Goal: Information Seeking & Learning: Learn about a topic

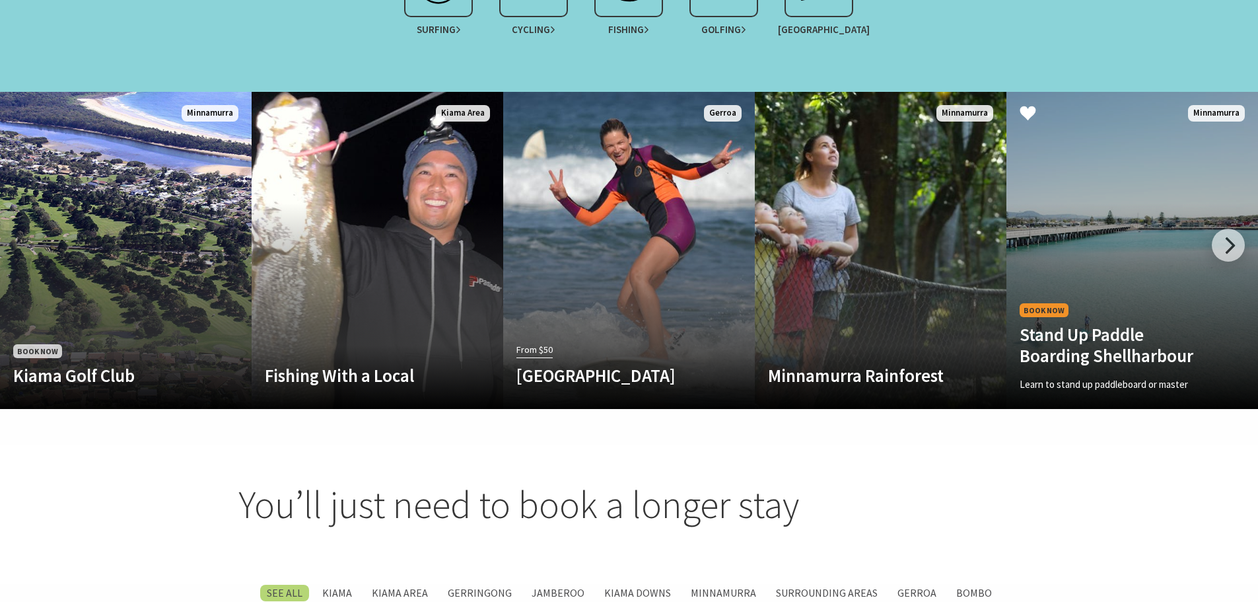
scroll to position [1321, 0]
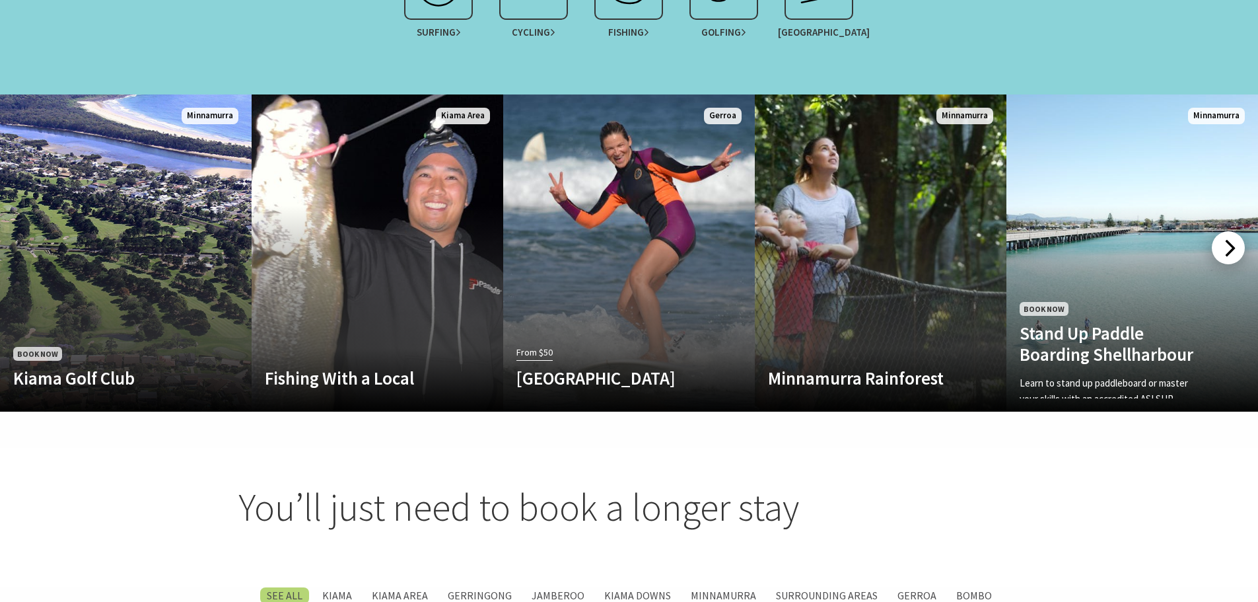
click at [1235, 233] on div at bounding box center [1228, 247] width 33 height 33
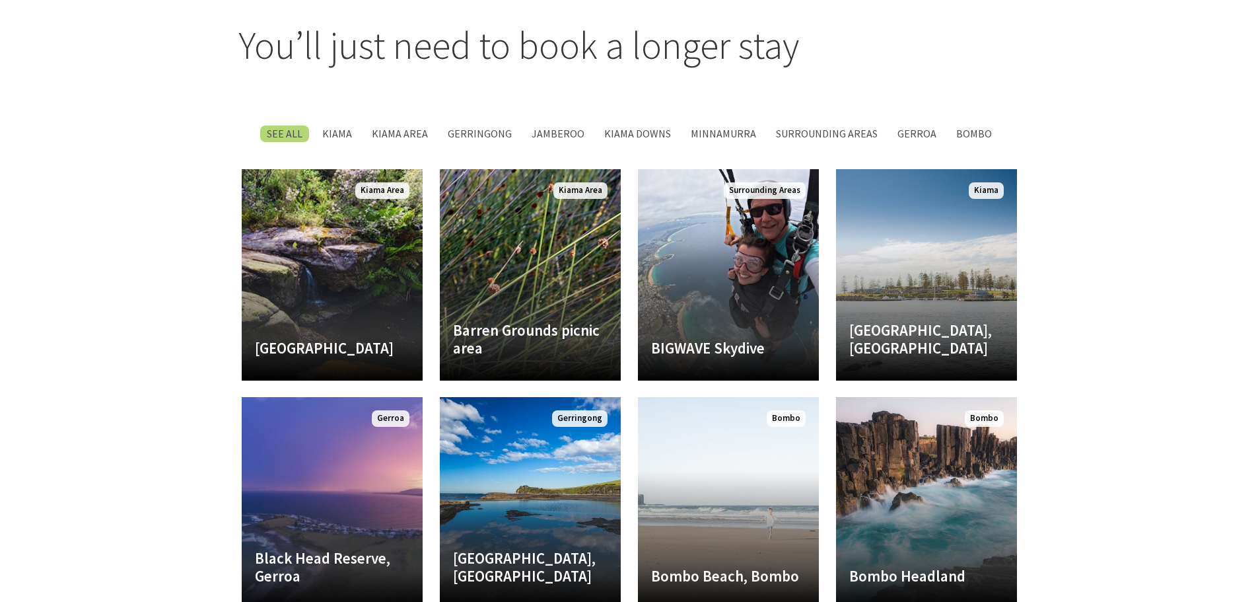
scroll to position [1784, 0]
click at [399, 125] on label "Kiama Area" at bounding box center [399, 133] width 69 height 17
click at [0, 0] on input "Kiama Area" at bounding box center [0, 0] width 0 height 0
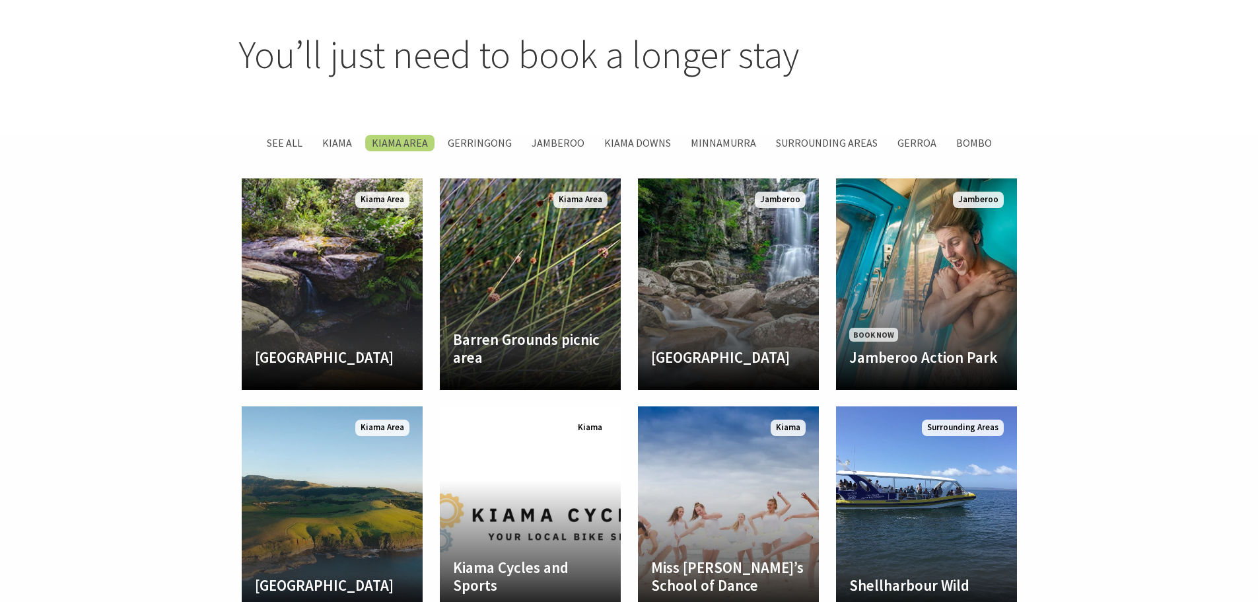
scroll to position [1566, 0]
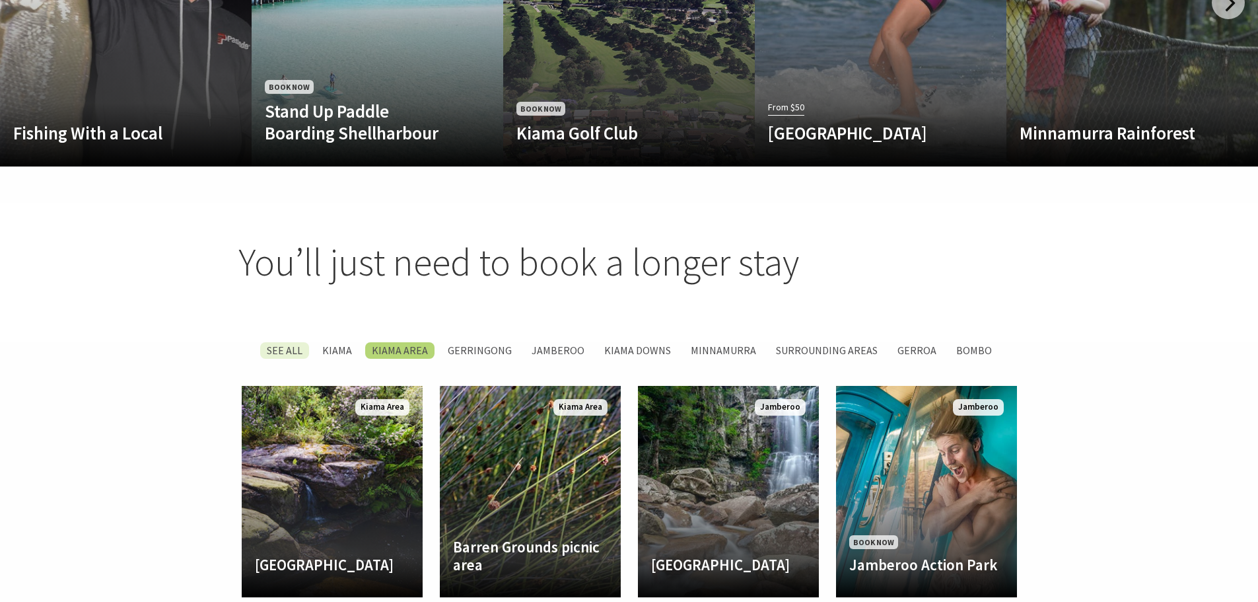
click at [291, 342] on label "SEE All" at bounding box center [284, 350] width 49 height 17
click at [0, 0] on input "SEE All" at bounding box center [0, 0] width 0 height 0
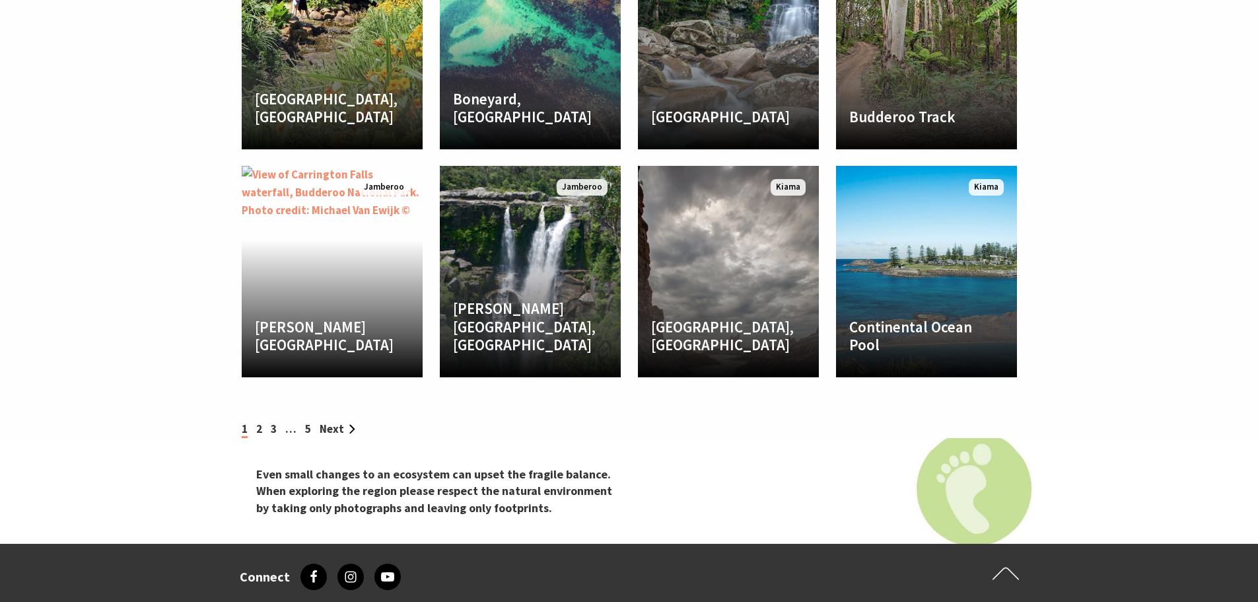
scroll to position [2557, 0]
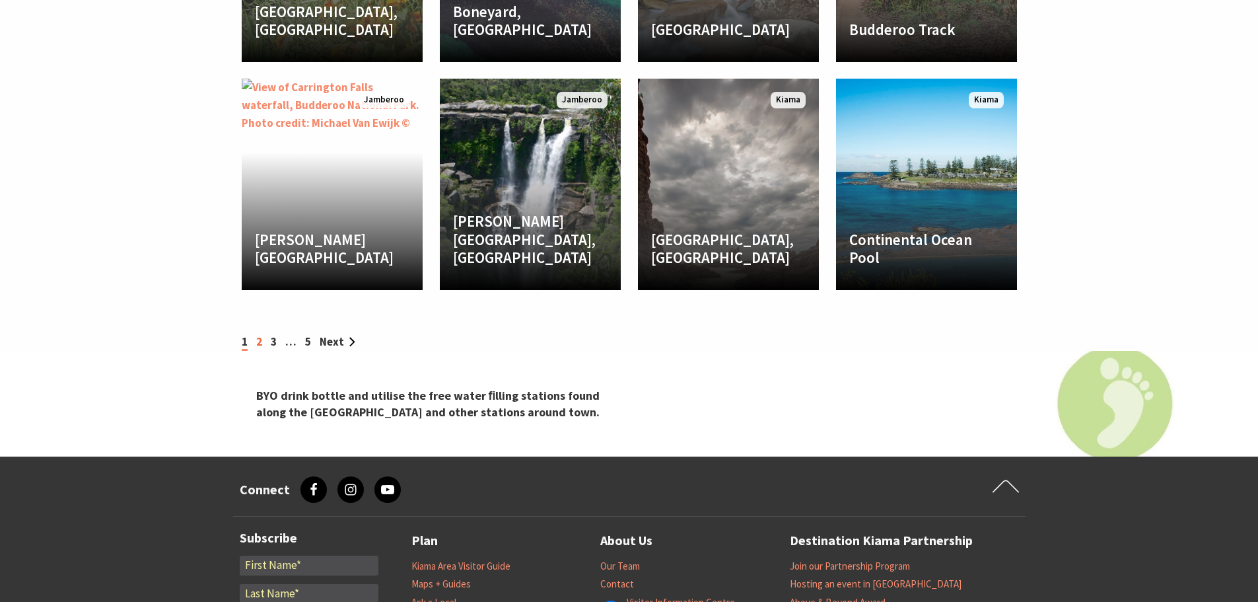
click at [258, 334] on link "2" at bounding box center [259, 341] width 6 height 15
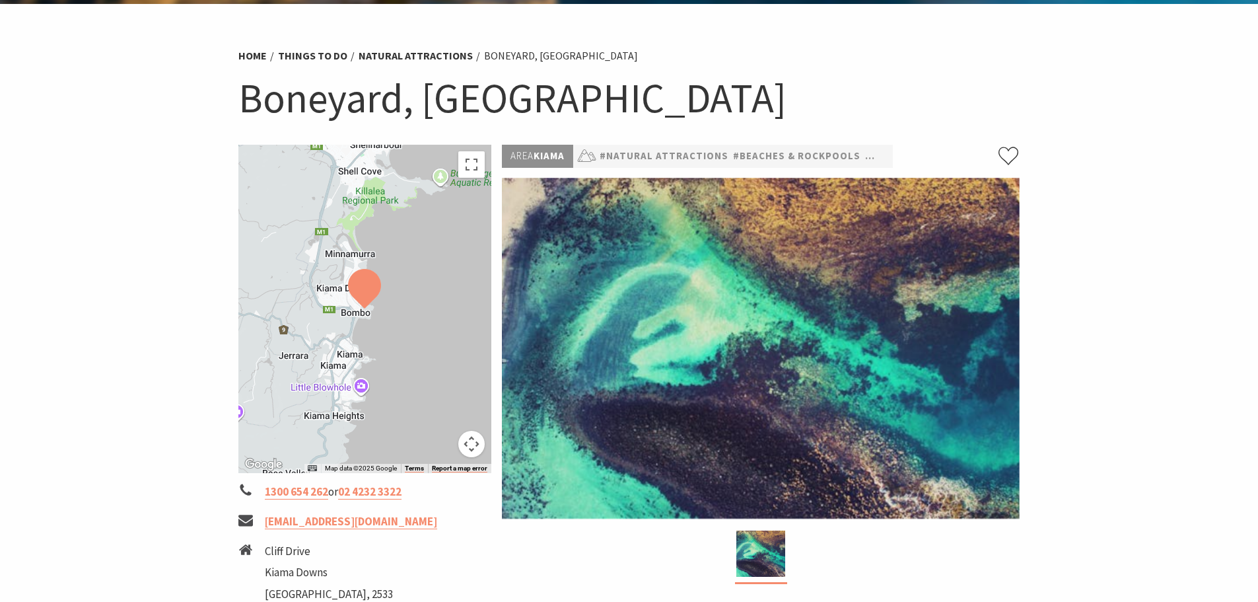
scroll to position [66, 0]
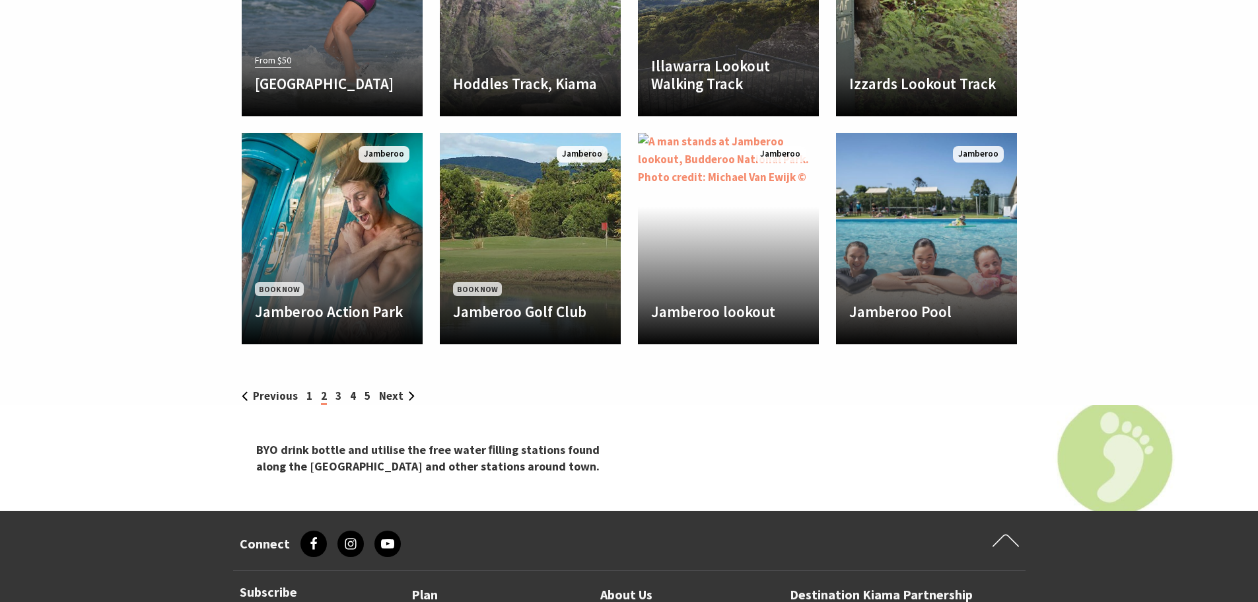
scroll to position [2510, 0]
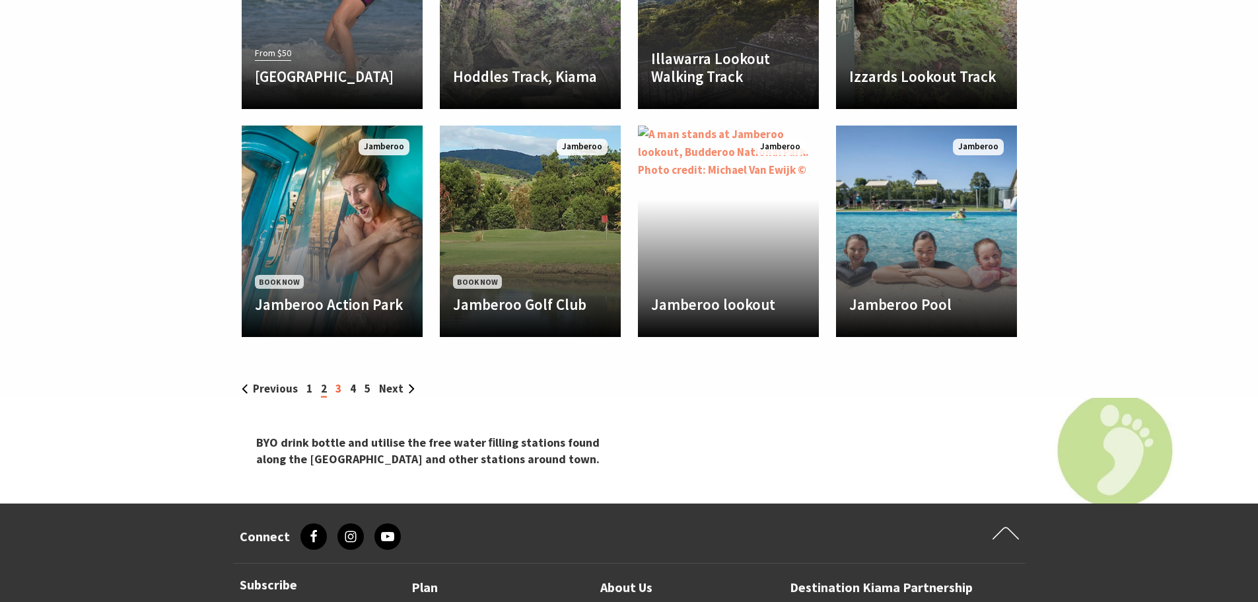
click at [337, 381] on link "3" at bounding box center [339, 388] width 6 height 15
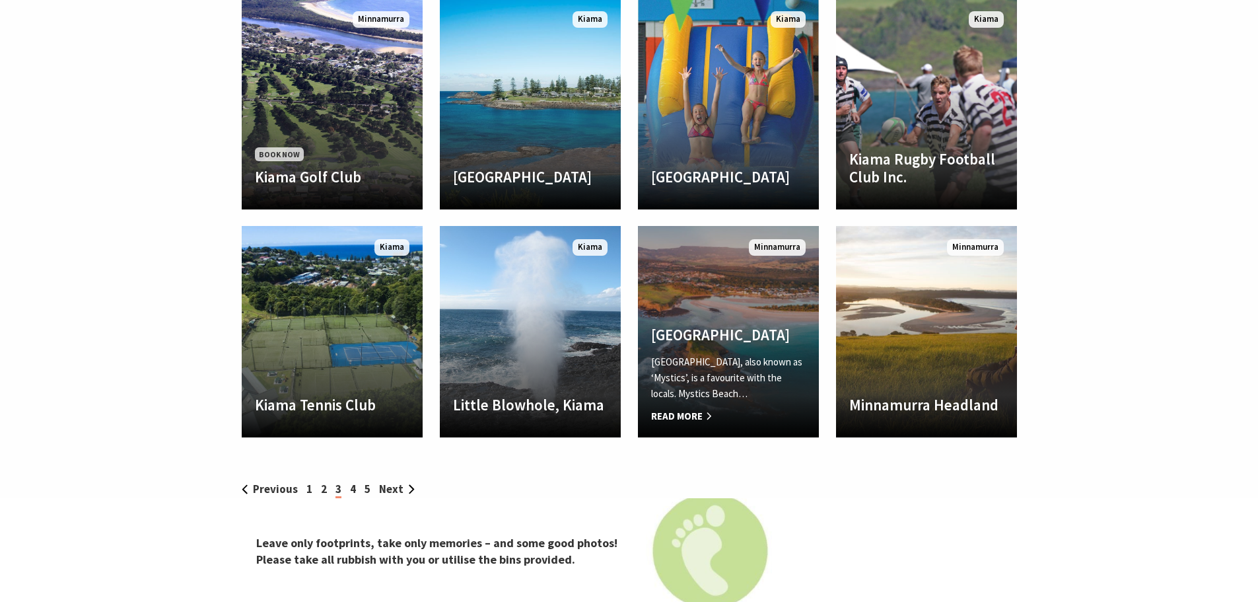
scroll to position [2444, 0]
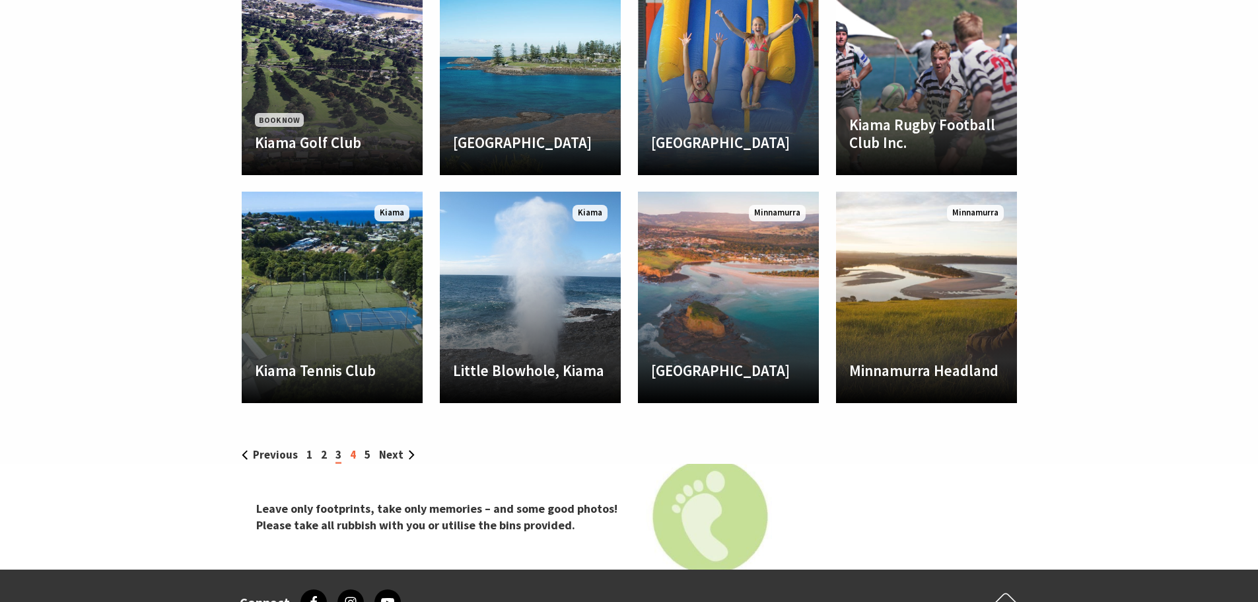
click at [351, 447] on link "4" at bounding box center [353, 454] width 6 height 15
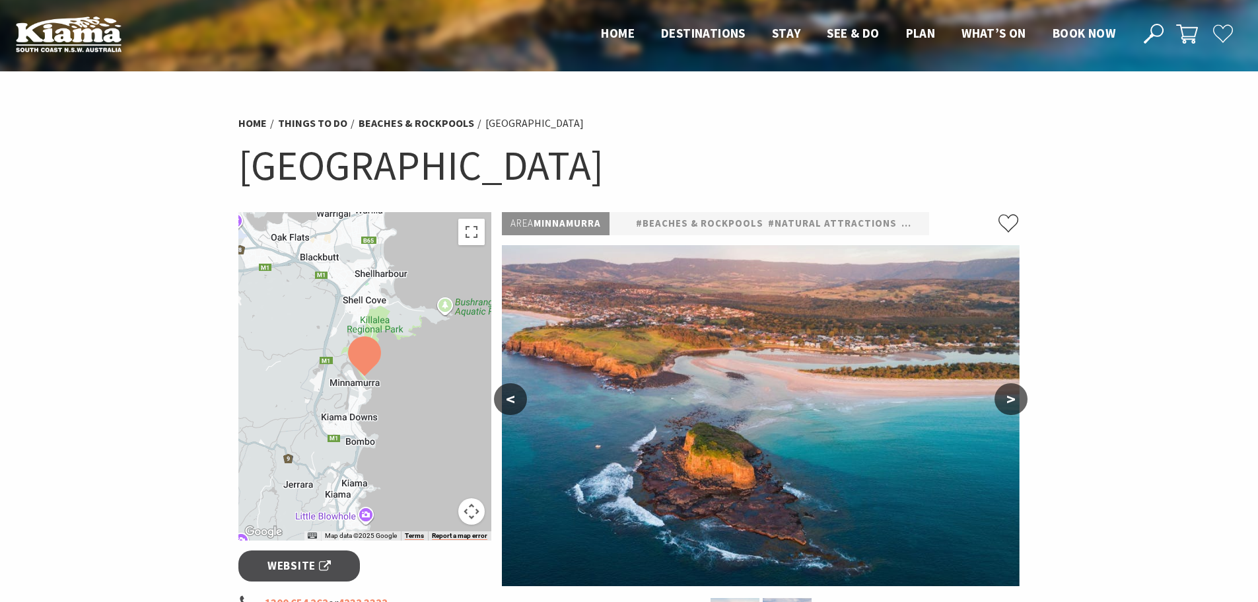
click at [1018, 401] on button ">" at bounding box center [1011, 399] width 33 height 32
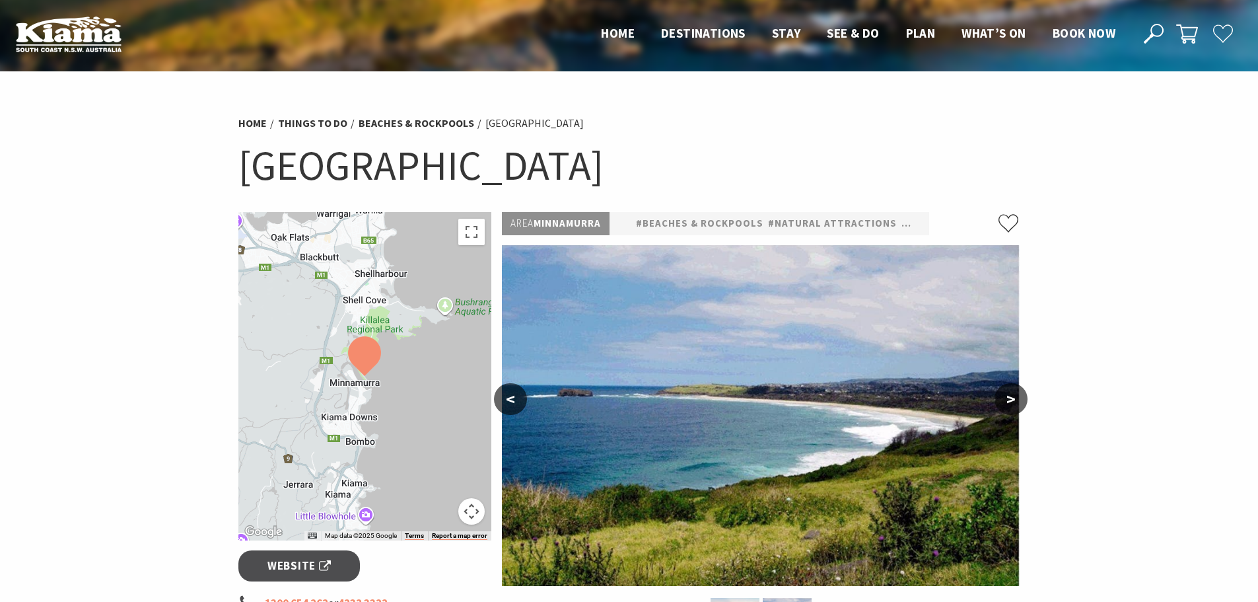
click at [1018, 401] on button ">" at bounding box center [1011, 399] width 33 height 32
click at [504, 396] on button "<" at bounding box center [510, 399] width 33 height 32
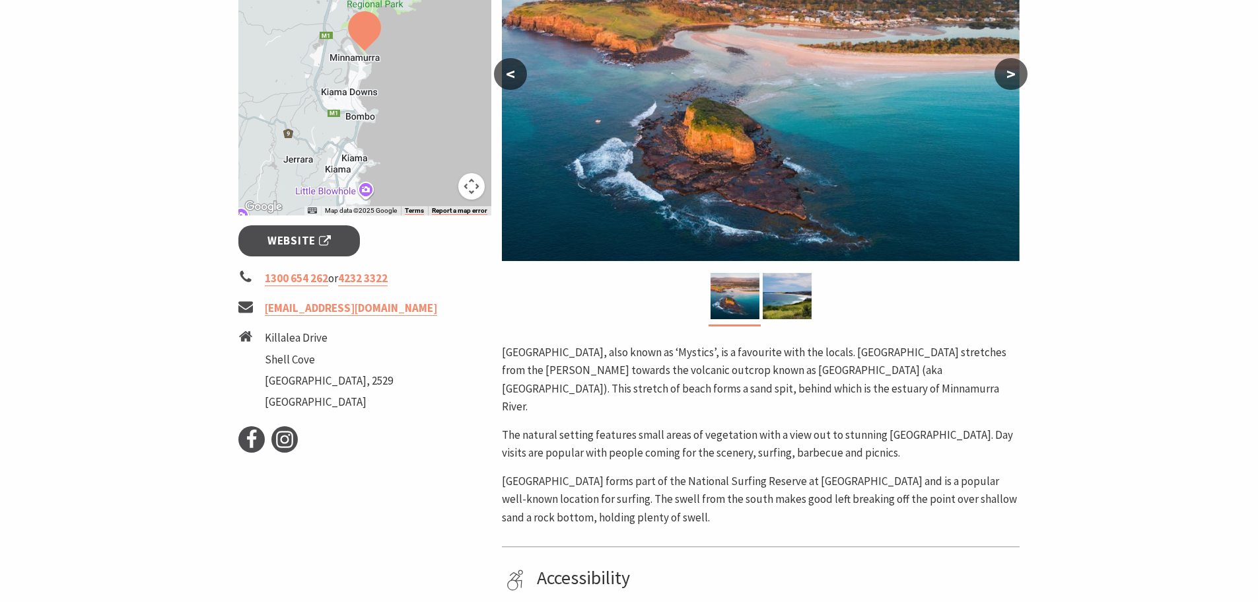
scroll to position [132, 0]
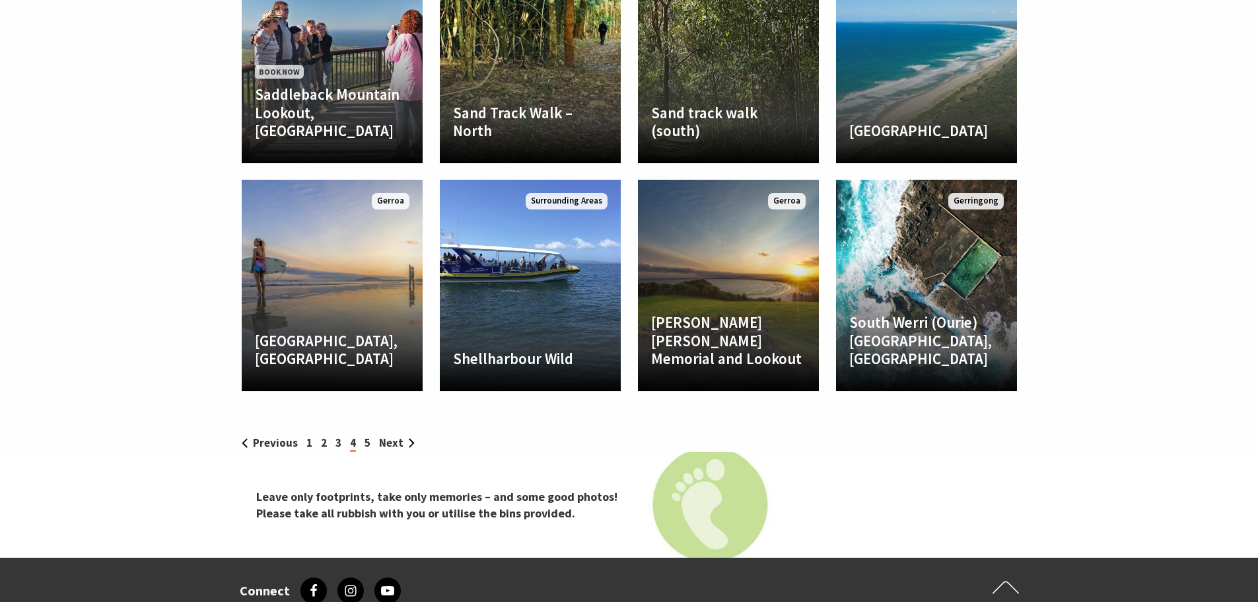
scroll to position [2510, 0]
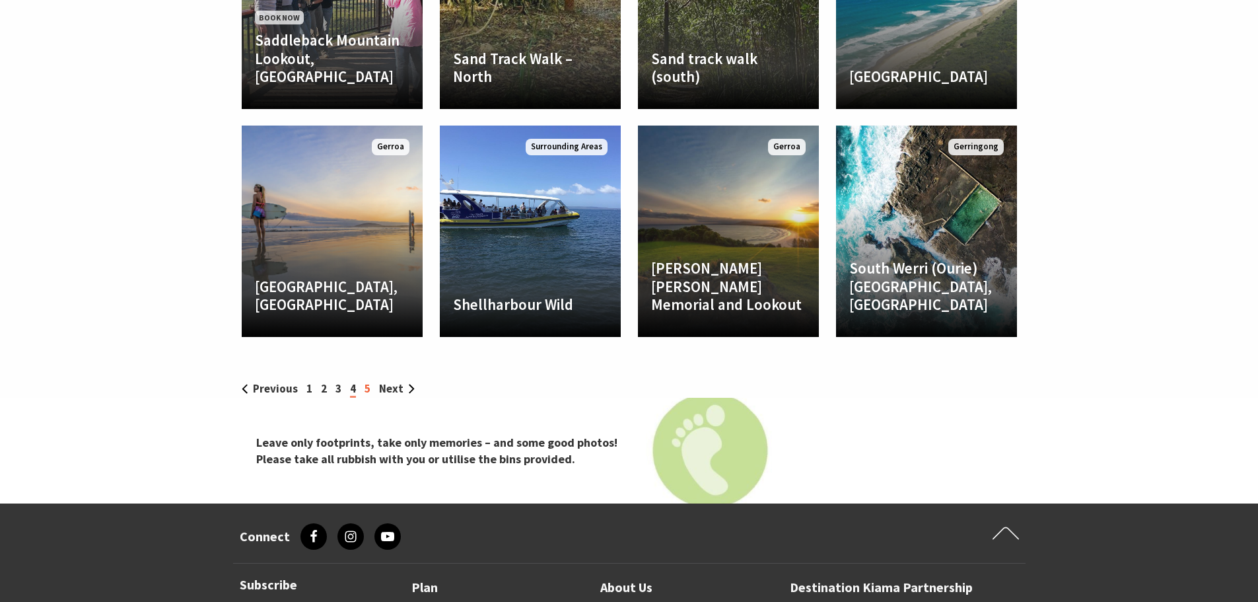
click at [365, 381] on link "5" at bounding box center [368, 388] width 6 height 15
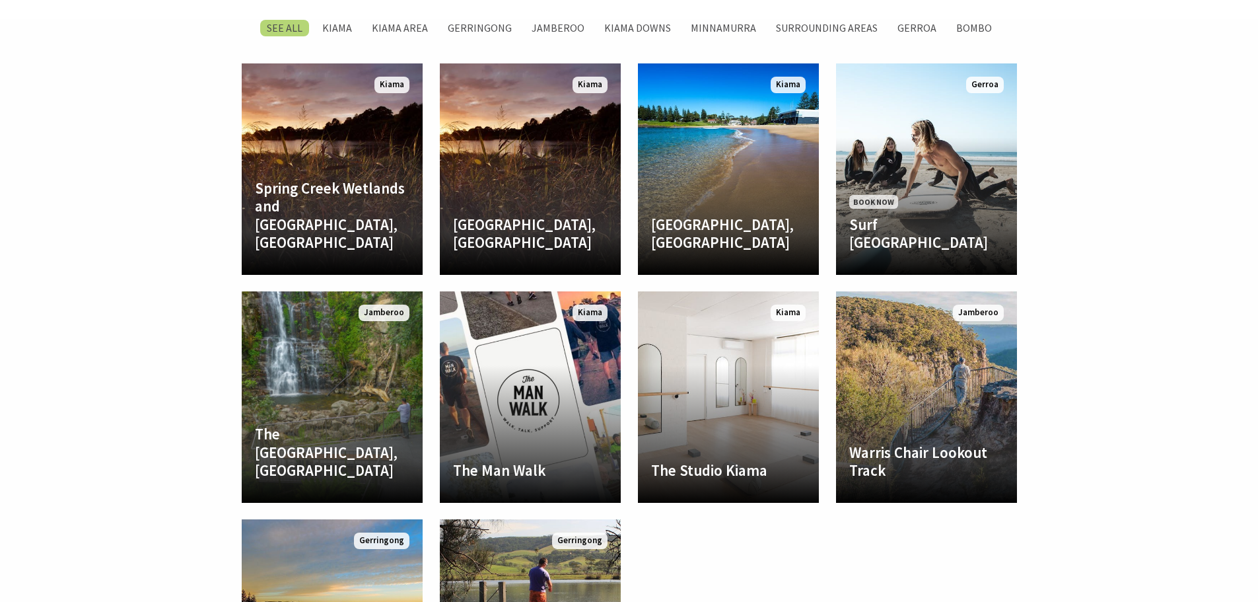
scroll to position [2114, 0]
